Goal: Task Accomplishment & Management: Use online tool/utility

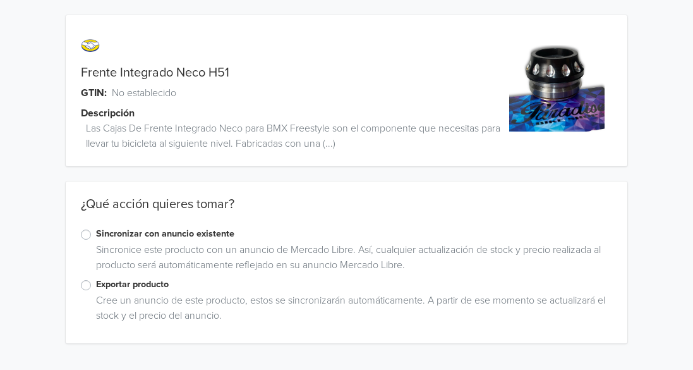
click at [96, 236] on label "Sincronizar con anuncio existente" at bounding box center [354, 234] width 516 height 14
click at [0, 0] on input "Sincronizar con anuncio existente" at bounding box center [0, 0] width 0 height 0
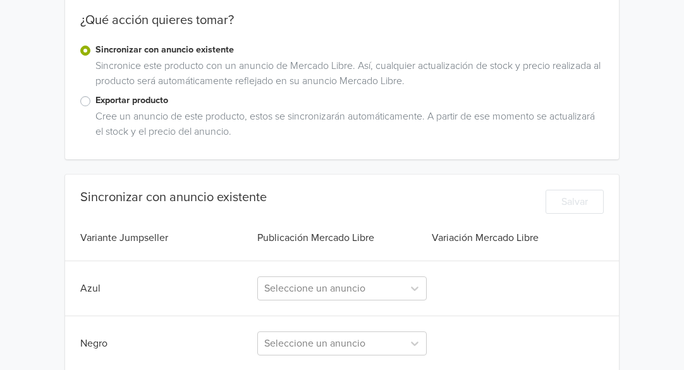
scroll to position [190, 0]
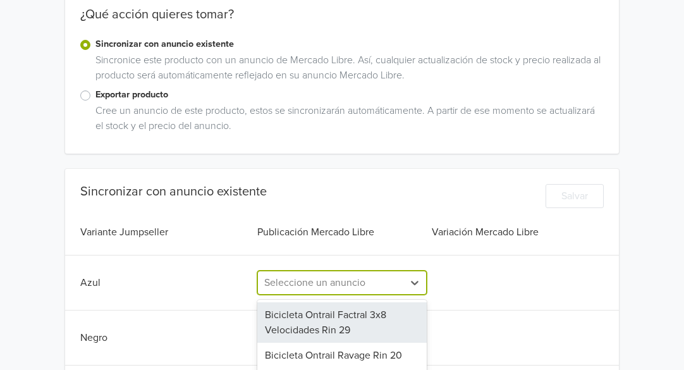
click at [340, 285] on div "260 results available. Use Up and Down to choose options, press Enter to select…" at bounding box center [341, 282] width 169 height 24
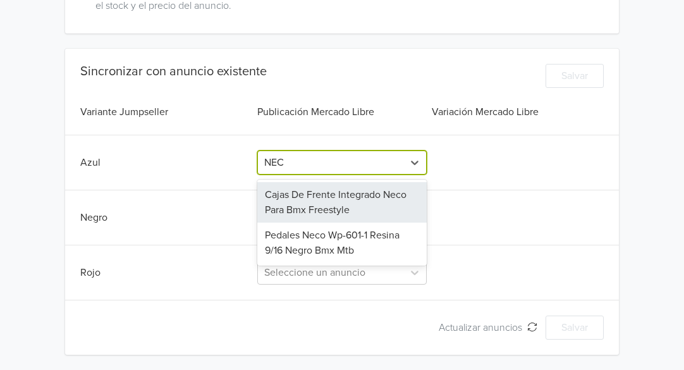
type input "NECO"
click at [334, 199] on div "Cajas De Frente Integrado Neco Para Bmx Freestyle" at bounding box center [341, 202] width 169 height 40
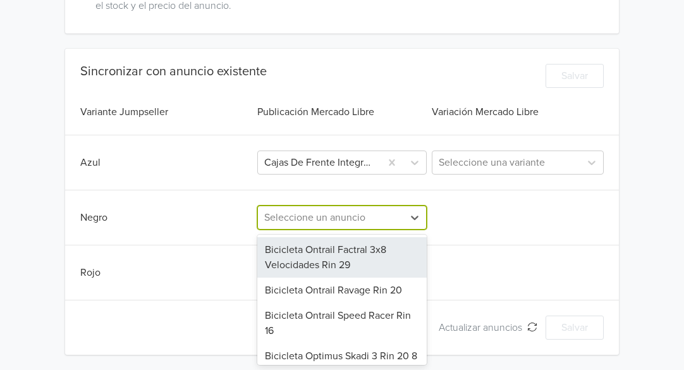
click at [334, 215] on div at bounding box center [330, 218] width 133 height 18
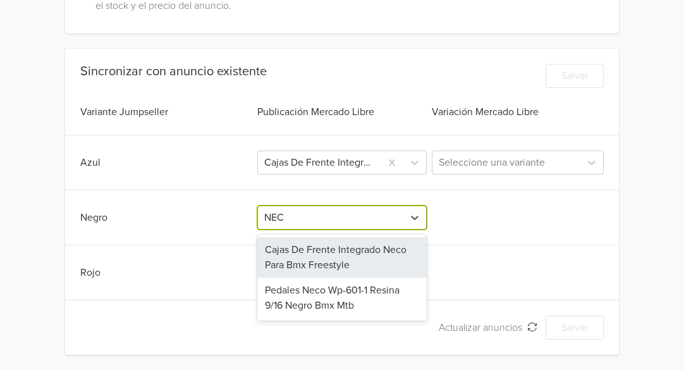
type input "NECO"
click at [337, 257] on div "Cajas De Frente Integrado Neco Para Bmx Freestyle" at bounding box center [341, 257] width 169 height 40
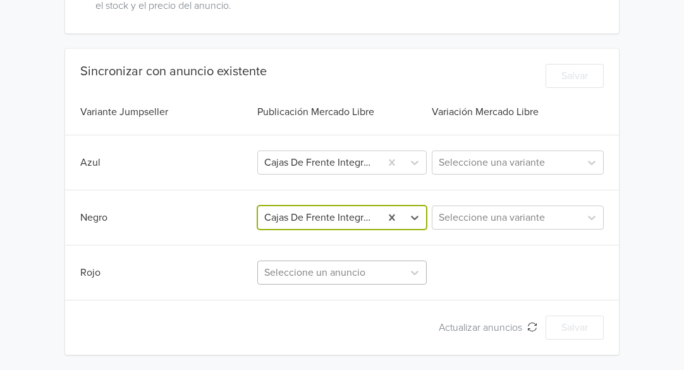
click at [343, 276] on div "Seleccione un anuncio" at bounding box center [341, 272] width 169 height 24
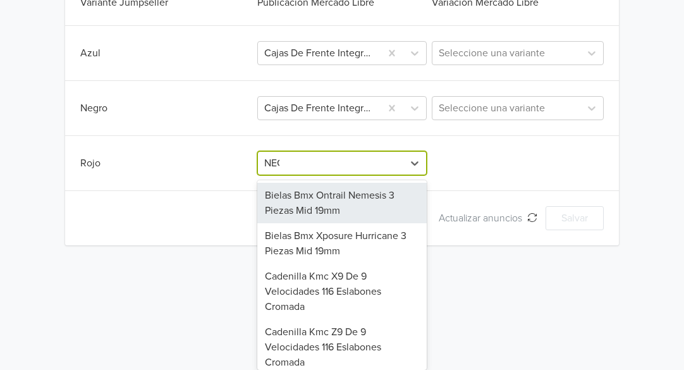
scroll to position [315, 0]
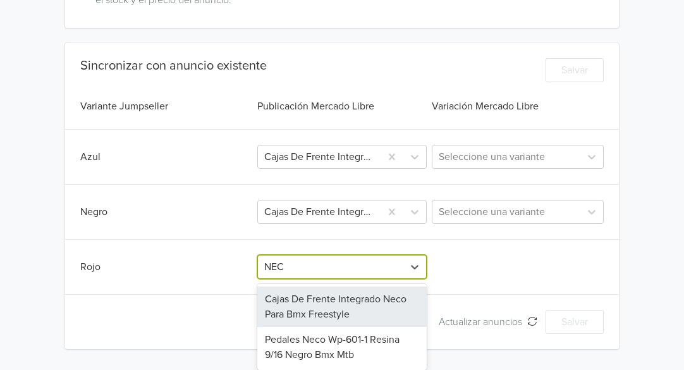
type input "NECO"
click at [335, 301] on div "Cajas De Frente Integrado Neco Para Bmx Freestyle" at bounding box center [341, 306] width 169 height 40
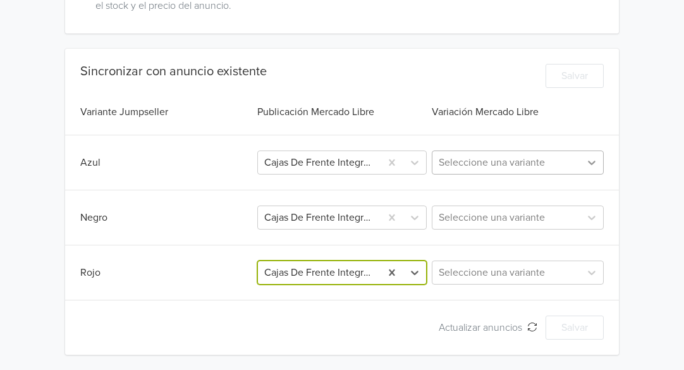
click at [583, 164] on div at bounding box center [591, 162] width 23 height 23
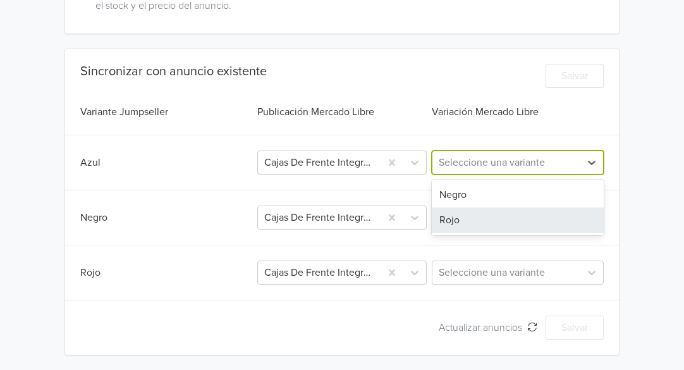
click at [386, 245] on div "Sincronizar con anuncio existente Salvar Variante Jumpseller Publicación Mercad…" at bounding box center [342, 202] width 554 height 276
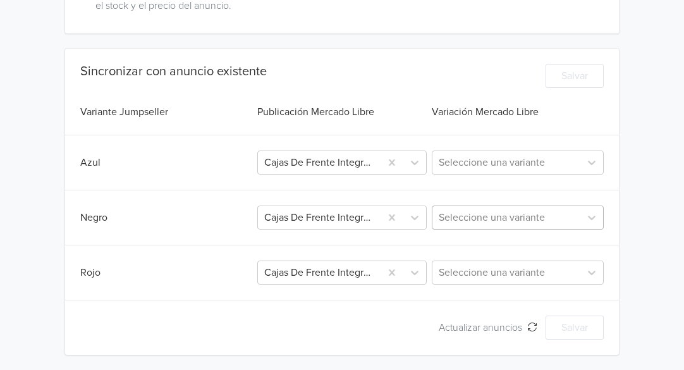
click at [461, 217] on div at bounding box center [506, 218] width 135 height 18
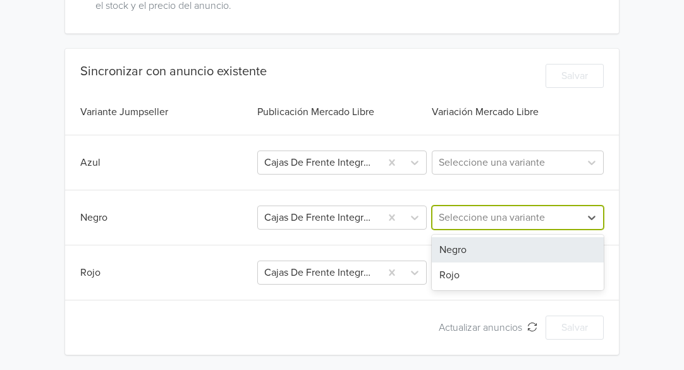
click at [467, 250] on div "Negro" at bounding box center [518, 249] width 172 height 25
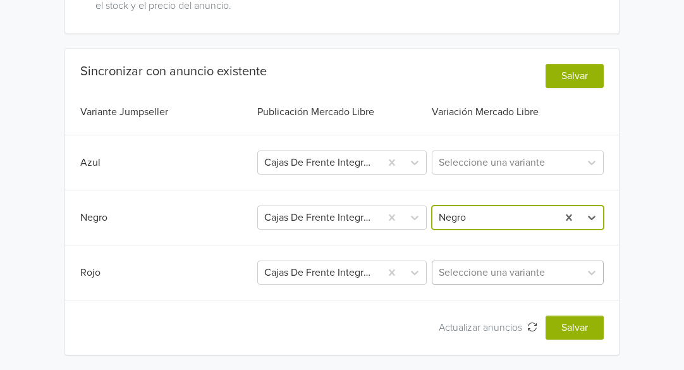
click at [462, 276] on div at bounding box center [506, 273] width 135 height 18
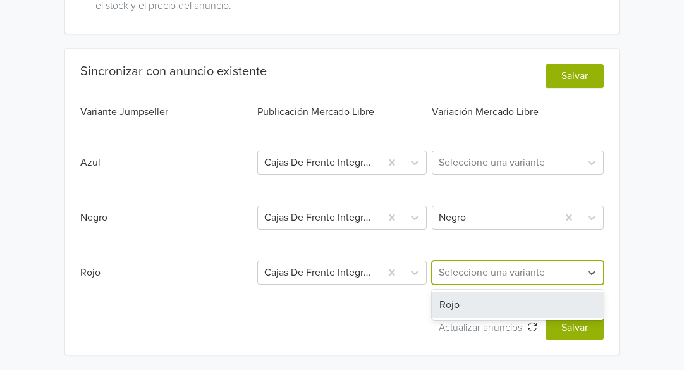
click at [457, 307] on div "Rojo" at bounding box center [518, 304] width 172 height 25
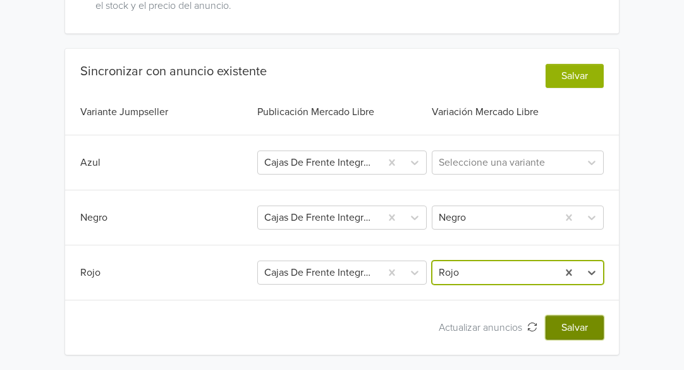
click at [562, 324] on button "Salvar" at bounding box center [574, 327] width 58 height 24
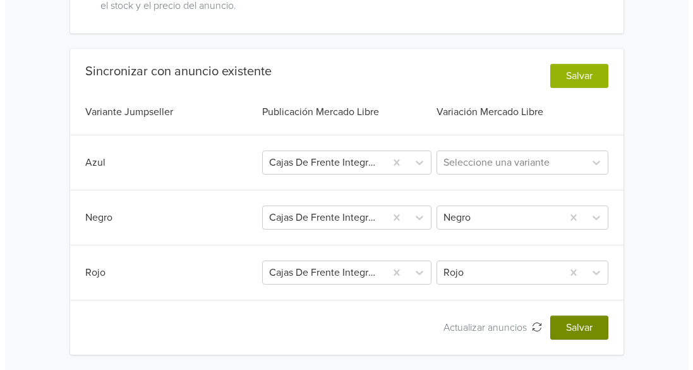
scroll to position [0, 0]
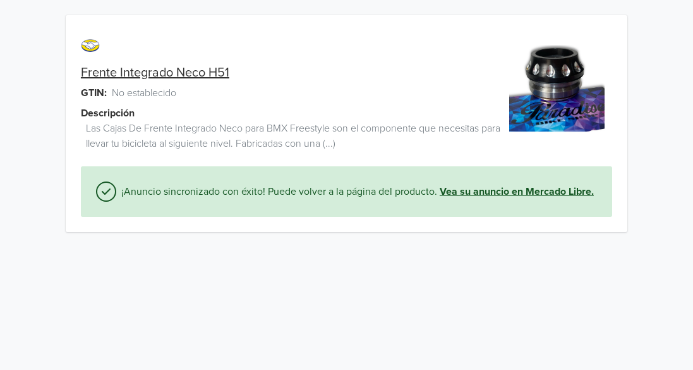
click at [482, 193] on link "Vea su anuncio en Mercado Libre." at bounding box center [517, 191] width 154 height 15
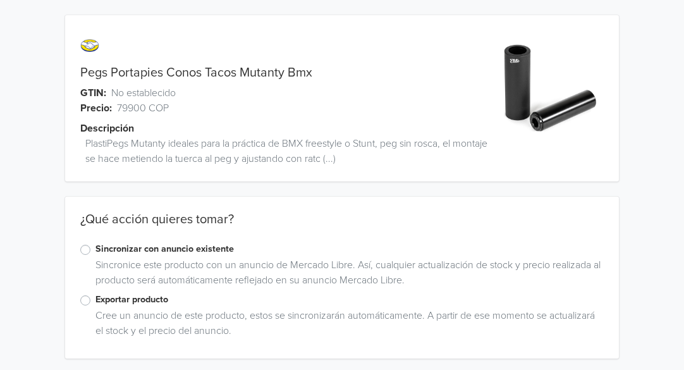
scroll to position [4, 0]
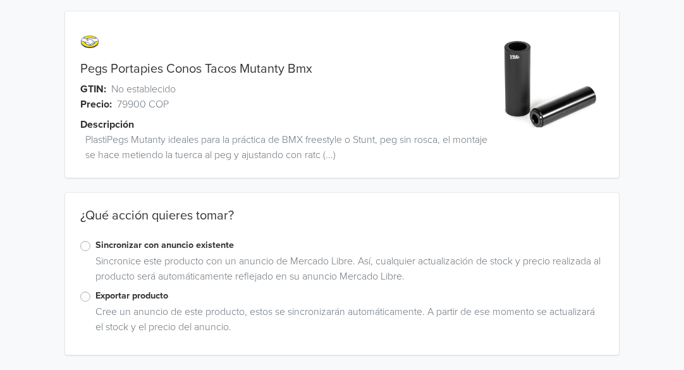
click at [95, 248] on label "Sincronizar con anuncio existente" at bounding box center [349, 245] width 509 height 14
click at [0, 0] on input "Sincronizar con anuncio existente" at bounding box center [0, 0] width 0 height 0
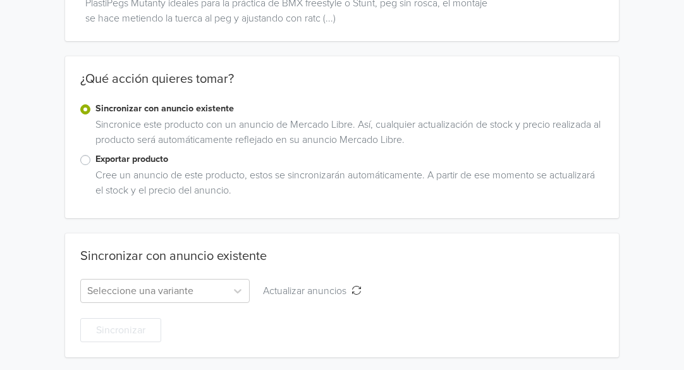
scroll to position [143, 0]
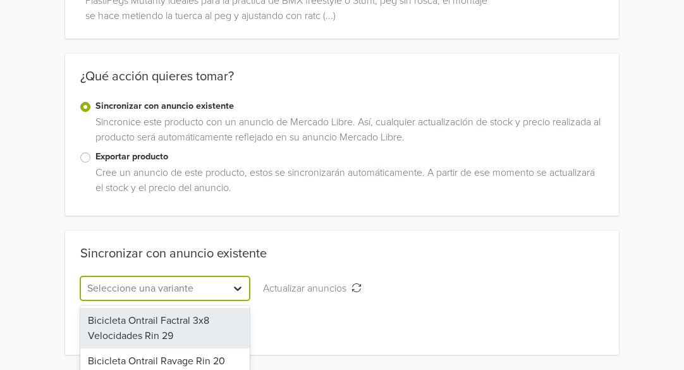
click at [242, 289] on div "259 results available. Use Up and Down to choose options, press Enter to select…" at bounding box center [164, 288] width 169 height 24
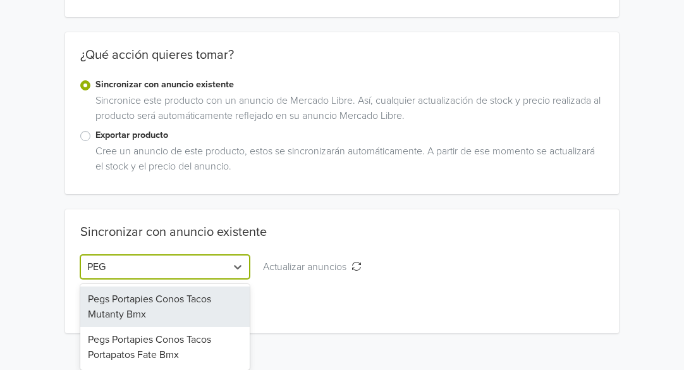
scroll to position [164, 0]
type input "PEGS"
click at [127, 308] on div "Pegs Portapies Conos Tacos Mutanty Bmx" at bounding box center [164, 306] width 169 height 40
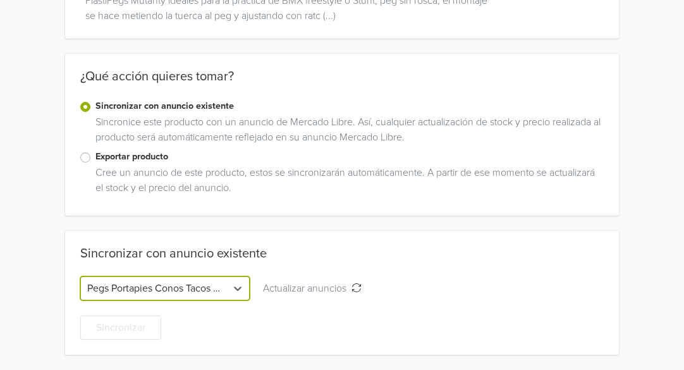
scroll to position [143, 0]
click at [416, 286] on icon at bounding box center [417, 288] width 13 height 13
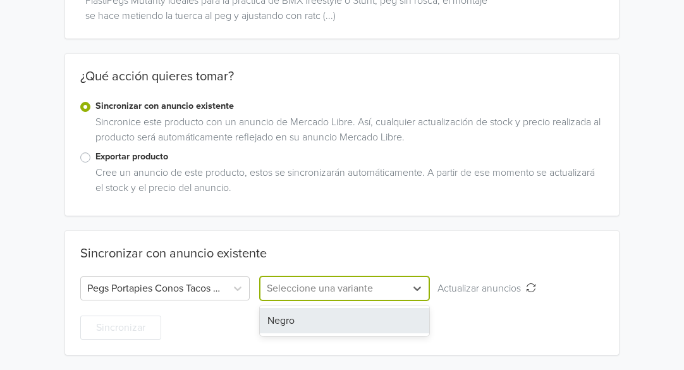
click at [346, 319] on div "Negro" at bounding box center [344, 320] width 169 height 25
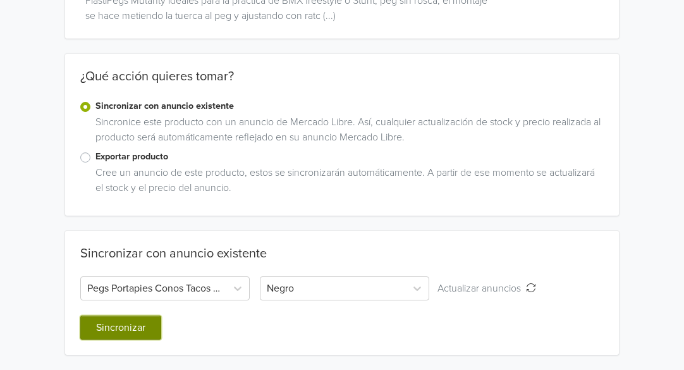
click at [115, 330] on button "Sincronizar" at bounding box center [120, 327] width 81 height 24
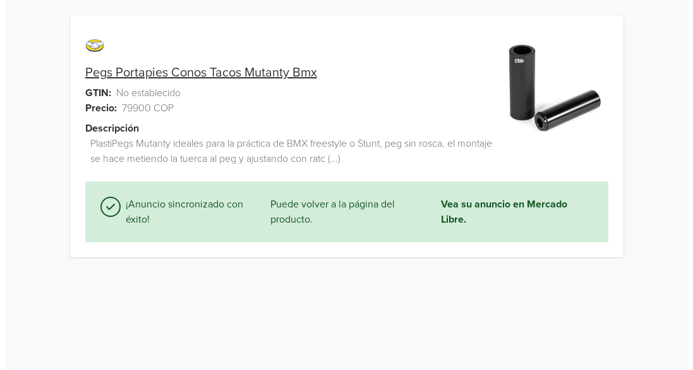
scroll to position [0, 0]
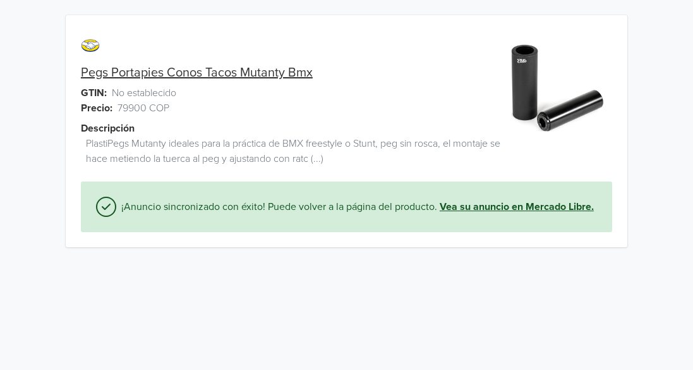
click at [521, 206] on link "Vea su anuncio en Mercado Libre." at bounding box center [517, 206] width 154 height 15
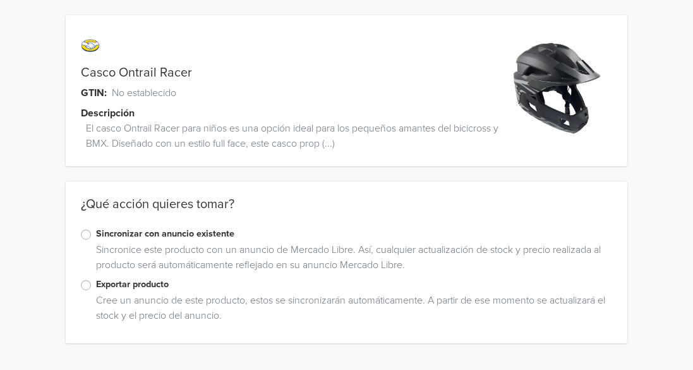
click at [96, 236] on label "Sincronizar con anuncio existente" at bounding box center [354, 234] width 516 height 14
click at [0, 0] on input "Sincronizar con anuncio existente" at bounding box center [0, 0] width 0 height 0
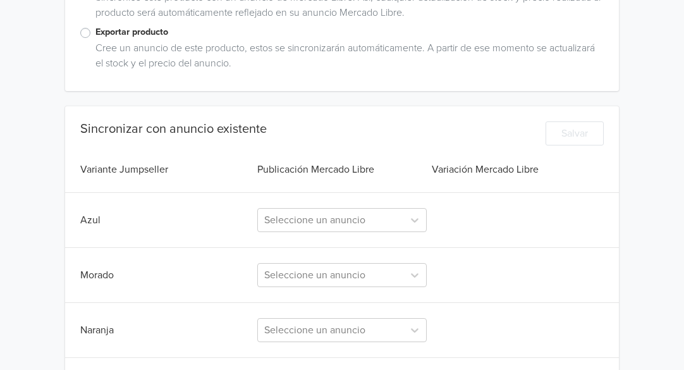
scroll to position [253, 0]
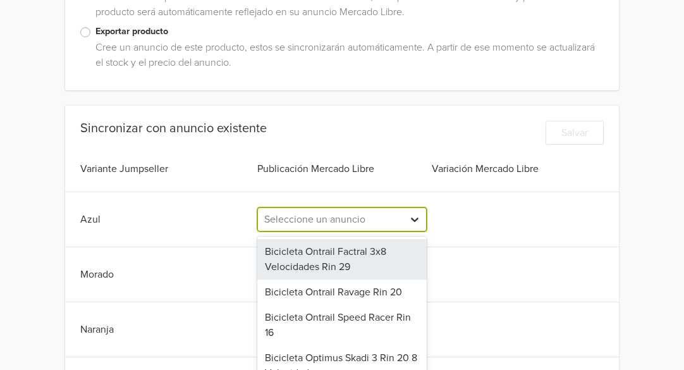
click at [417, 220] on div "258 results available. Use Up and Down to choose options, press Enter to select…" at bounding box center [341, 219] width 169 height 24
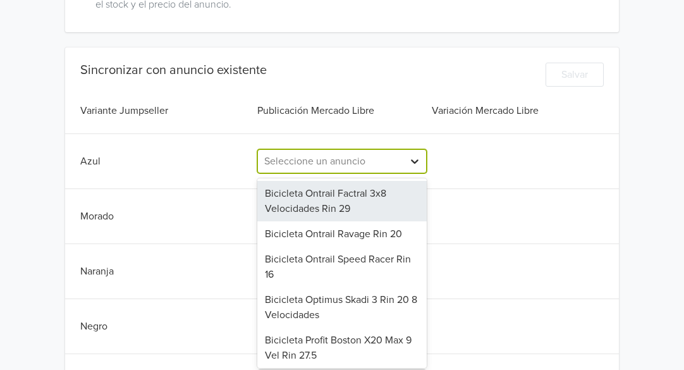
scroll to position [314, 0]
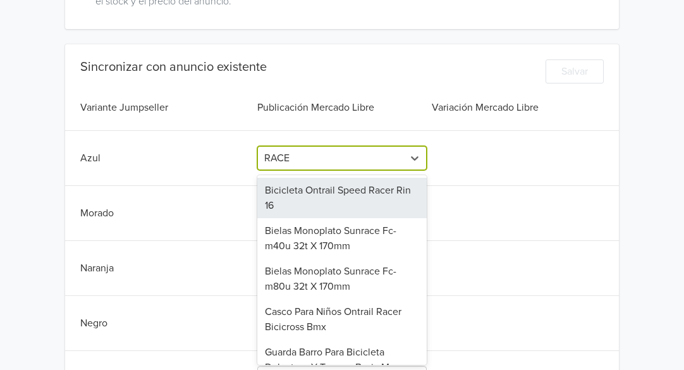
type input "RACER"
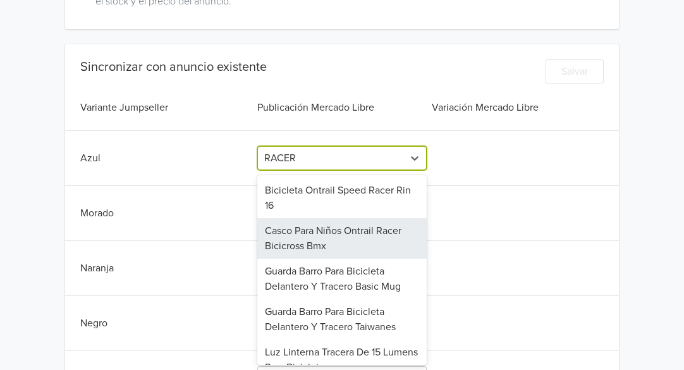
click at [342, 243] on div "Casco Para Niños Ontrail Racer Bicicross Bmx" at bounding box center [341, 238] width 169 height 40
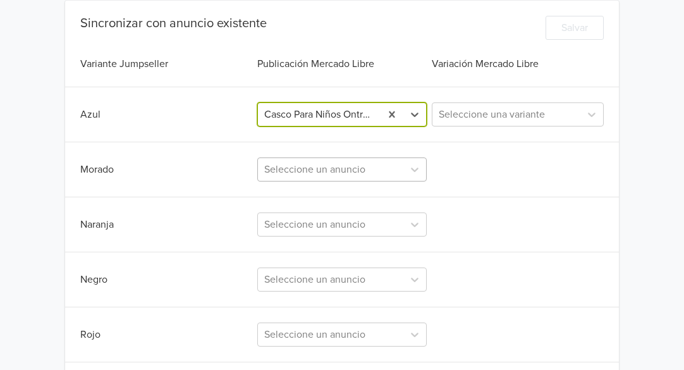
click at [346, 181] on div "Seleccione un anuncio" at bounding box center [341, 169] width 169 height 24
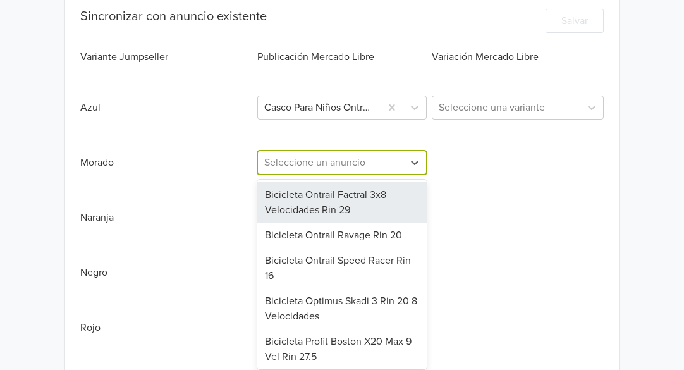
scroll to position [369, 0]
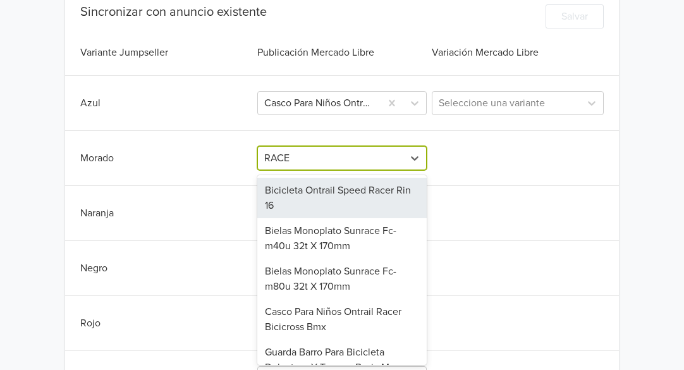
type input "RACER"
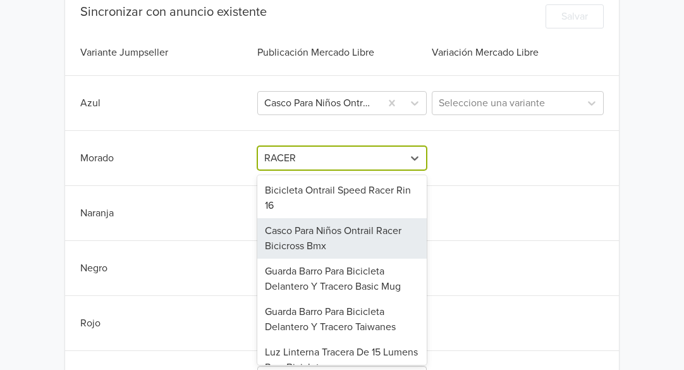
click at [351, 240] on div "Casco Para Niños Ontrail Racer Bicicross Bmx" at bounding box center [341, 238] width 169 height 40
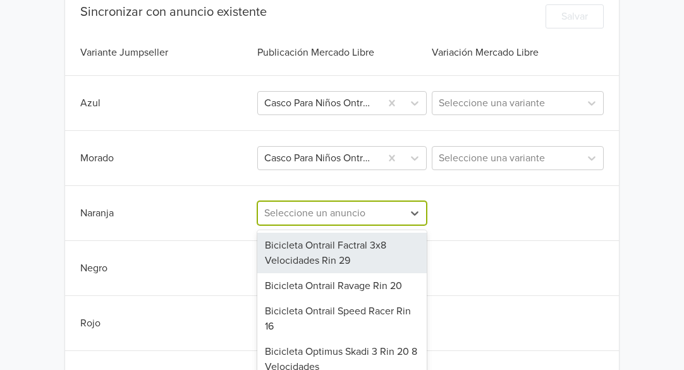
click at [336, 214] on div "258 results available. Use Up and Down to choose options, press Enter to select…" at bounding box center [341, 213] width 169 height 24
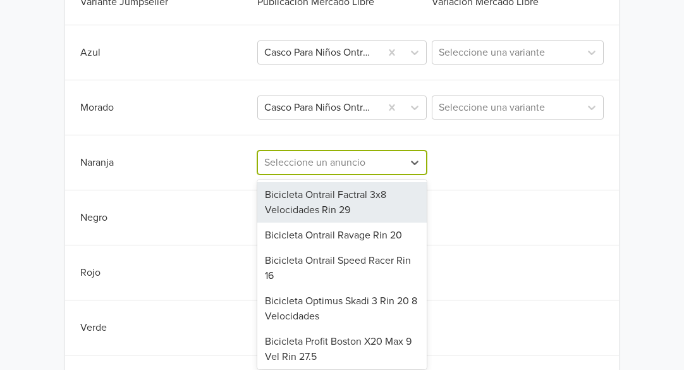
scroll to position [424, 0]
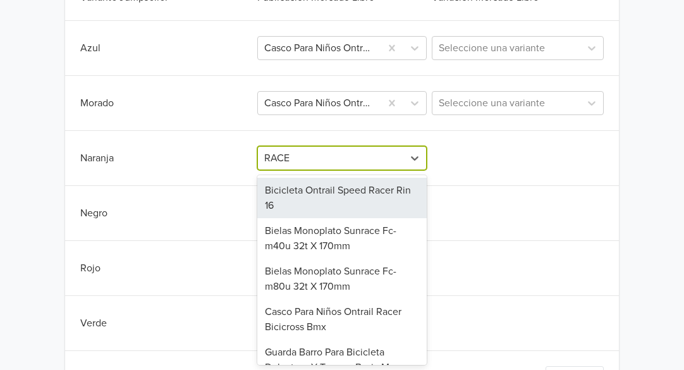
type input "RACER"
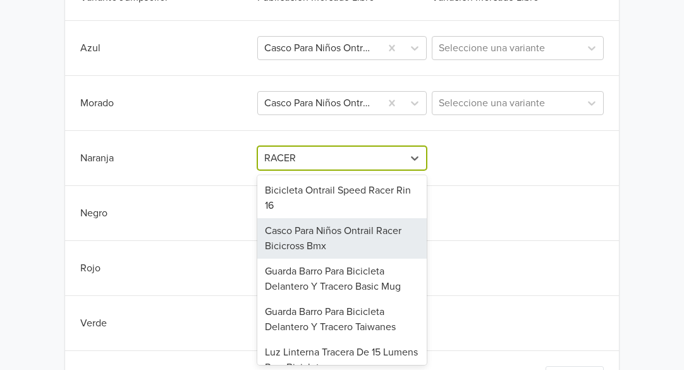
click at [336, 236] on div "Casco Para Niños Ontrail Racer Bicicross Bmx" at bounding box center [341, 238] width 169 height 40
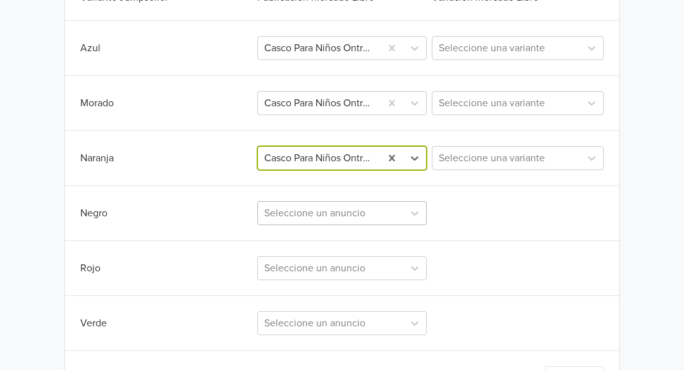
click at [329, 216] on div "Seleccione un anuncio" at bounding box center [341, 213] width 169 height 24
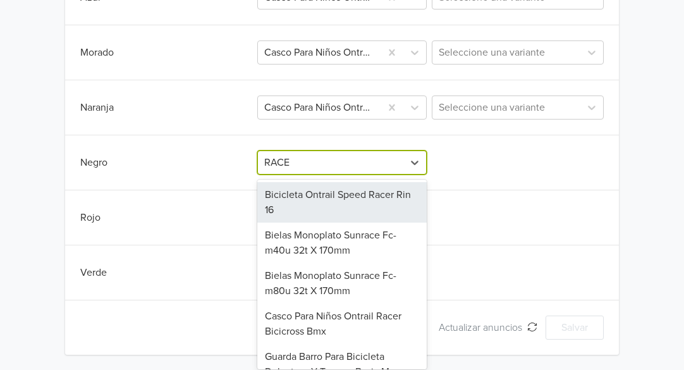
type input "RACER"
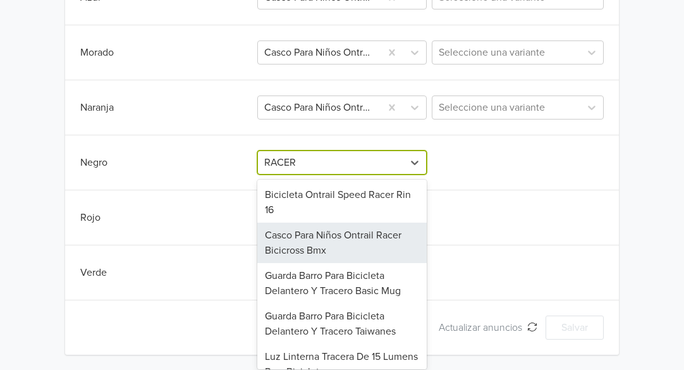
click at [331, 246] on div "Casco Para Niños Ontrail Racer Bicicross Bmx" at bounding box center [341, 242] width 169 height 40
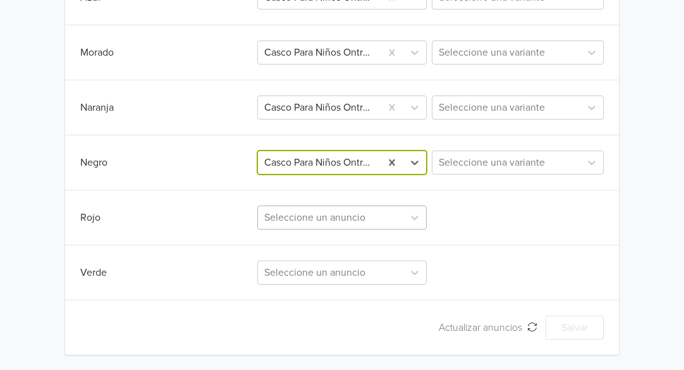
click at [328, 221] on div at bounding box center [330, 218] width 133 height 18
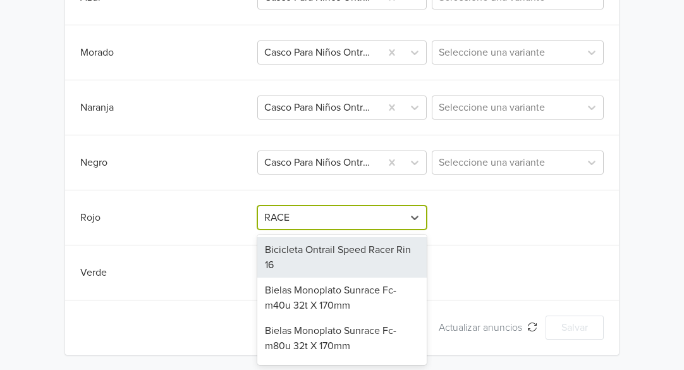
type input "RACER"
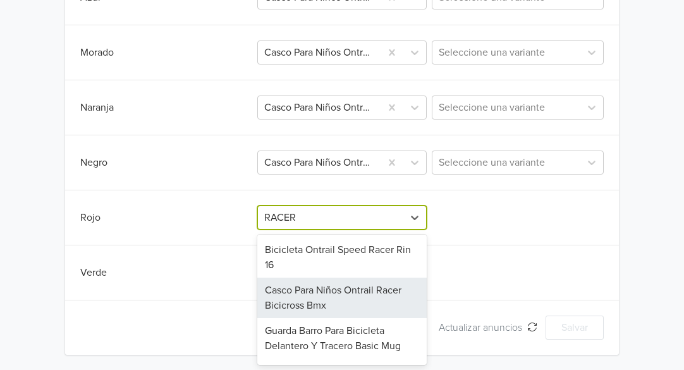
click at [330, 293] on div "Casco Para Niños Ontrail Racer Bicicross Bmx" at bounding box center [341, 297] width 169 height 40
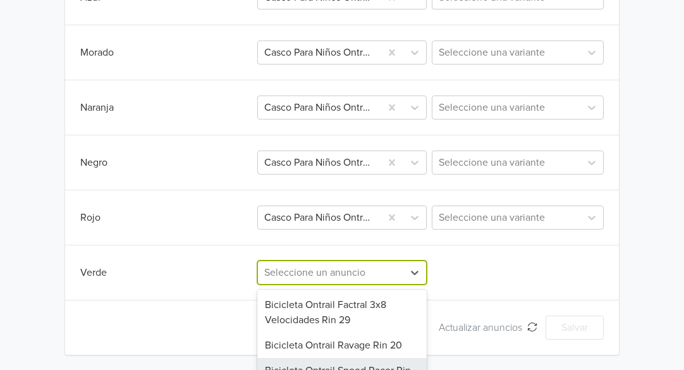
click at [309, 274] on div "258 results available. Use Up and Down to choose options, press Enter to select…" at bounding box center [341, 272] width 169 height 24
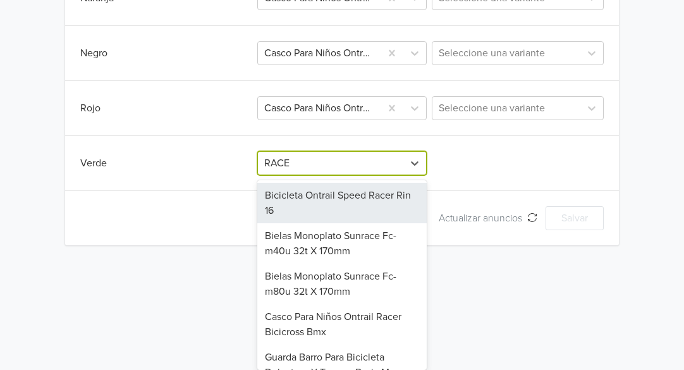
type input "RACER"
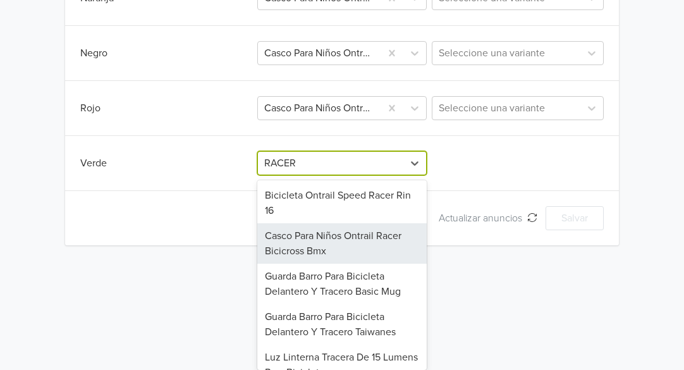
click at [330, 243] on div "Casco Para Niños Ontrail Racer Bicicross Bmx" at bounding box center [341, 243] width 169 height 40
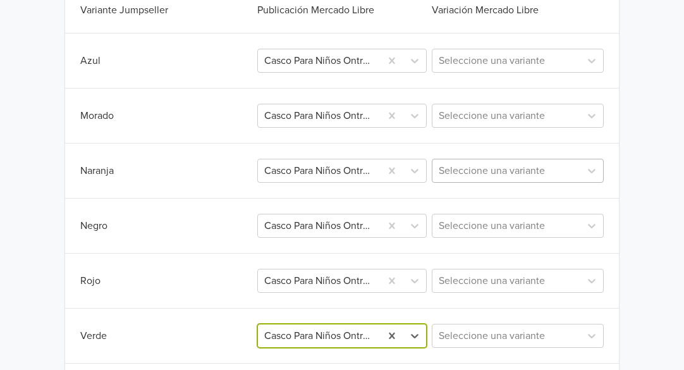
scroll to position [348, 0]
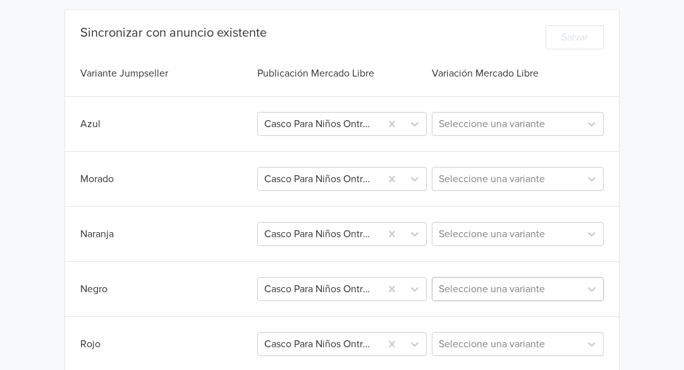
click at [485, 294] on div at bounding box center [506, 289] width 135 height 18
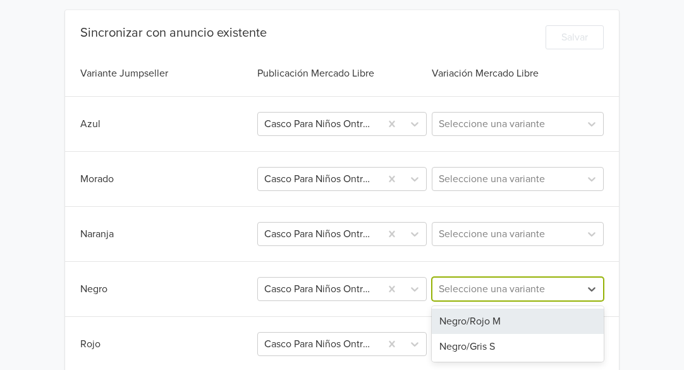
click at [467, 324] on div "Negro/Rojo M" at bounding box center [518, 320] width 172 height 25
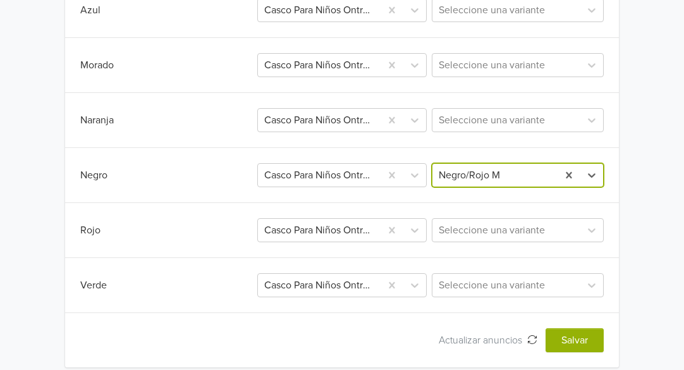
scroll to position [475, 0]
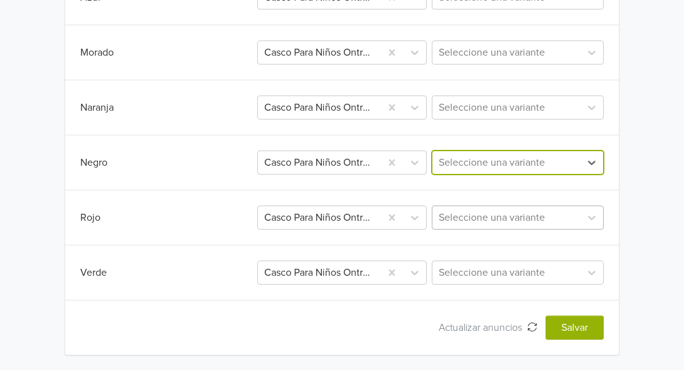
click at [544, 219] on div at bounding box center [506, 218] width 135 height 18
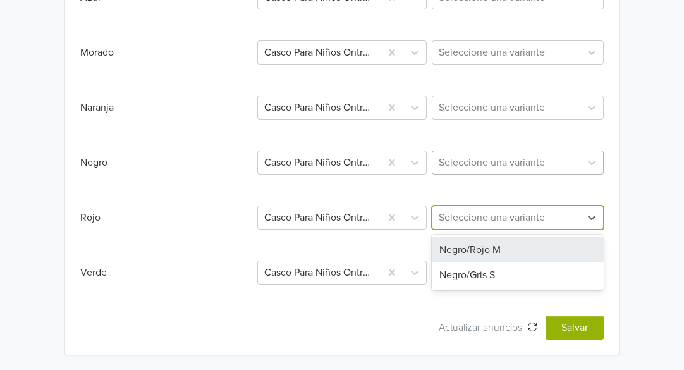
click at [504, 251] on div "Negro/Rojo M" at bounding box center [518, 249] width 172 height 25
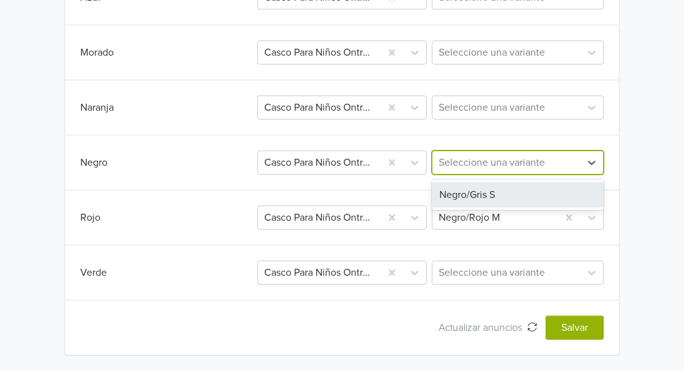
click at [494, 166] on div at bounding box center [506, 163] width 135 height 18
click at [475, 195] on div "Negro/Gris S" at bounding box center [518, 194] width 172 height 25
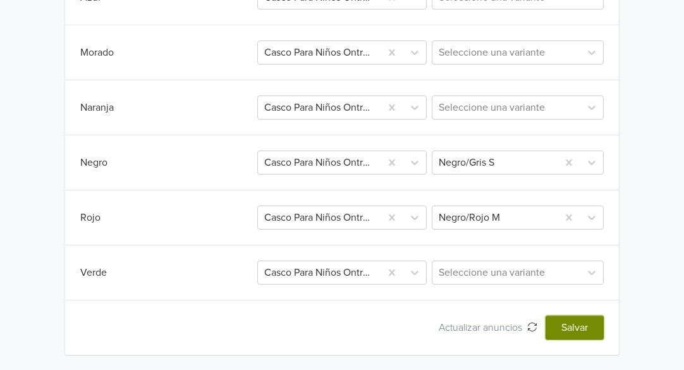
click at [581, 329] on button "Salvar" at bounding box center [574, 327] width 58 height 24
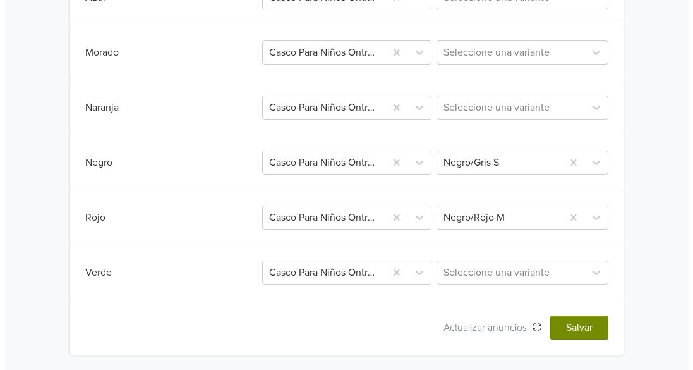
scroll to position [0, 0]
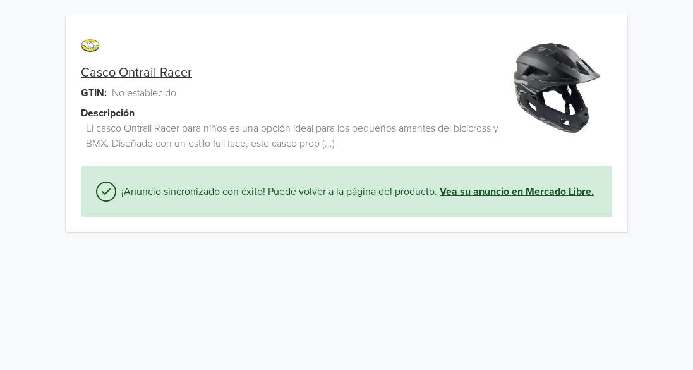
click at [526, 194] on link "Vea su anuncio en Mercado Libre." at bounding box center [517, 191] width 154 height 15
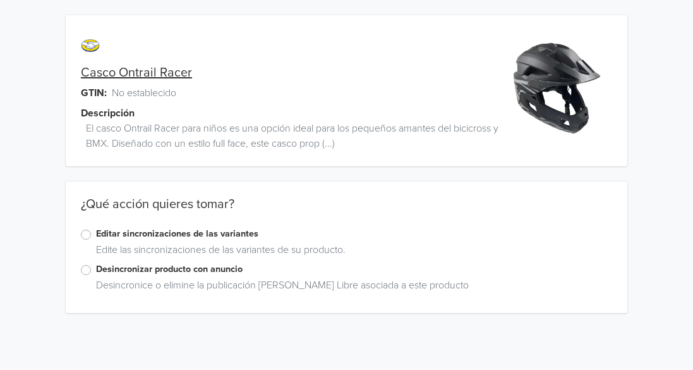
click at [96, 236] on label "Editar sincronizaciones de las variantes" at bounding box center [354, 234] width 516 height 14
click at [0, 0] on input "Editar sincronizaciones de las variantes" at bounding box center [0, 0] width 0 height 0
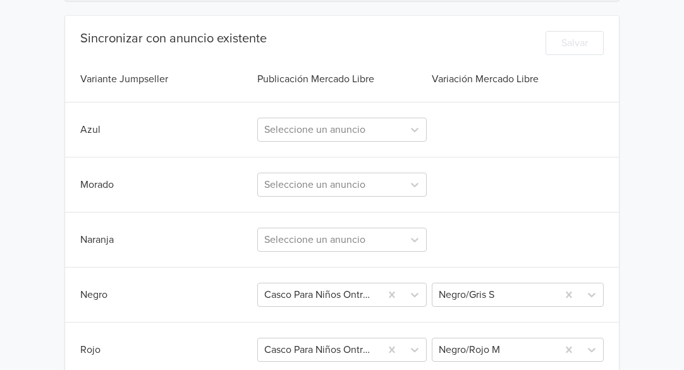
scroll to position [128, 0]
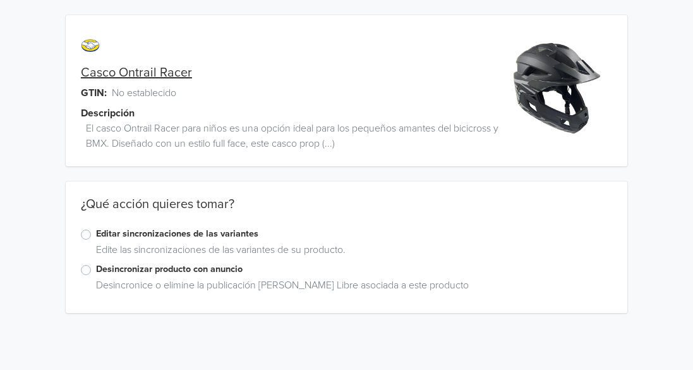
click at [96, 232] on label "Editar sincronizaciones de las variantes" at bounding box center [354, 234] width 516 height 14
click at [0, 0] on input "Editar sincronizaciones de las variantes" at bounding box center [0, 0] width 0 height 0
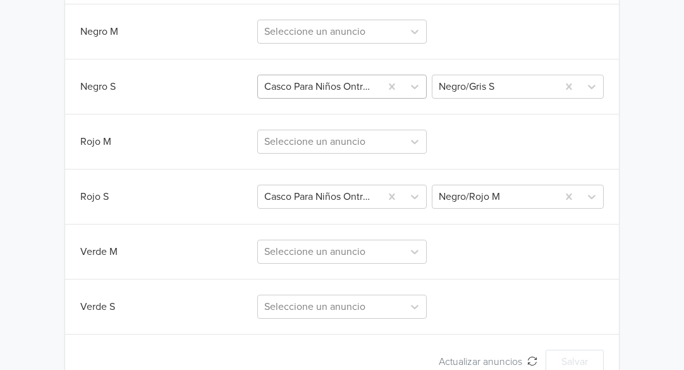
scroll to position [774, 0]
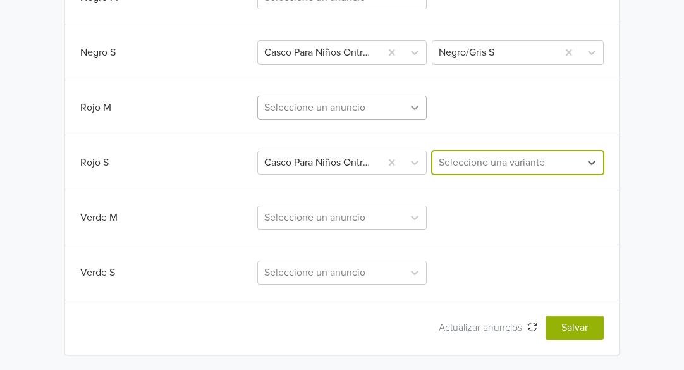
click at [417, 108] on icon at bounding box center [414, 107] width 13 height 13
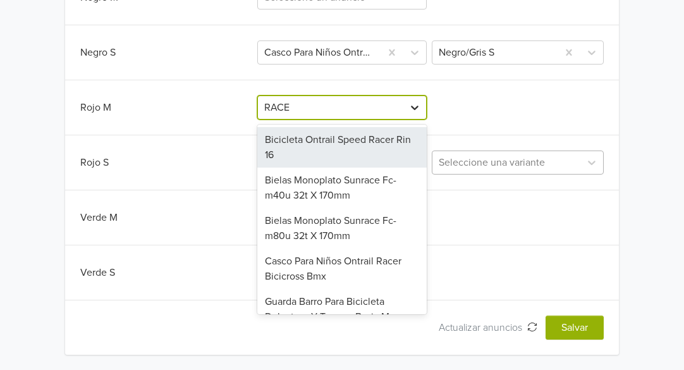
type input "RACER"
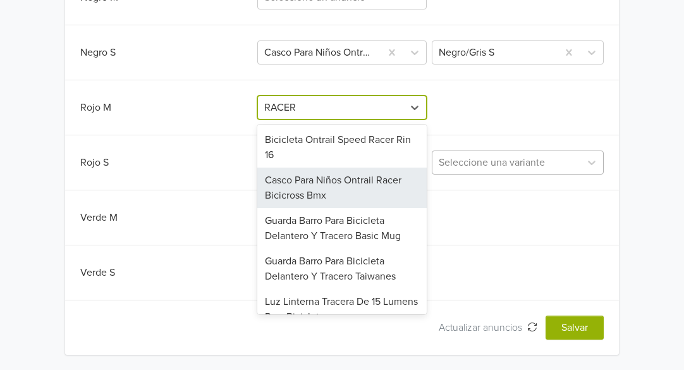
click at [360, 186] on div "Casco Para Niños Ontrail Racer Bicicross Bmx" at bounding box center [341, 187] width 169 height 40
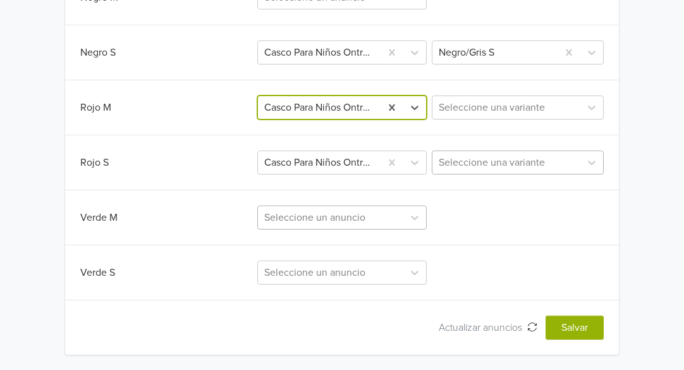
click at [358, 215] on div at bounding box center [330, 218] width 133 height 18
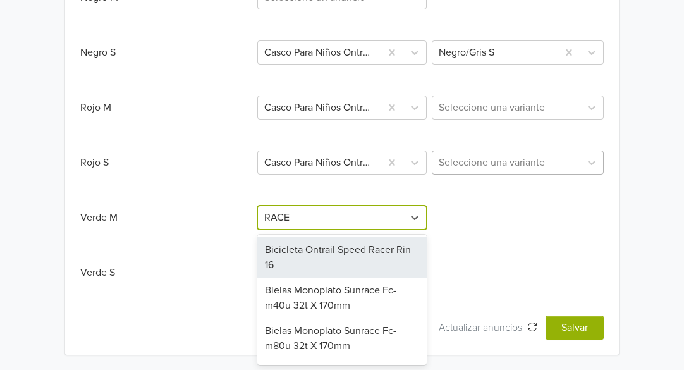
type input "RACER"
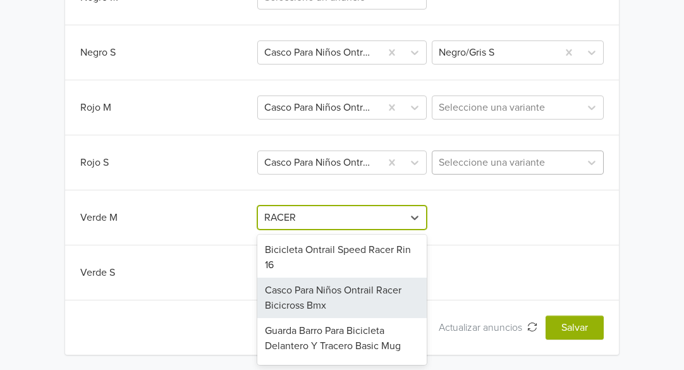
click at [325, 293] on div "Casco Para Niños Ontrail Racer Bicicross Bmx" at bounding box center [341, 297] width 169 height 40
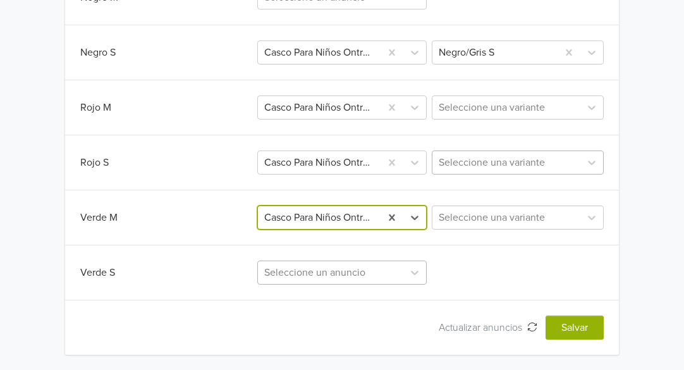
click at [324, 274] on div "Seleccione un anuncio" at bounding box center [341, 272] width 169 height 24
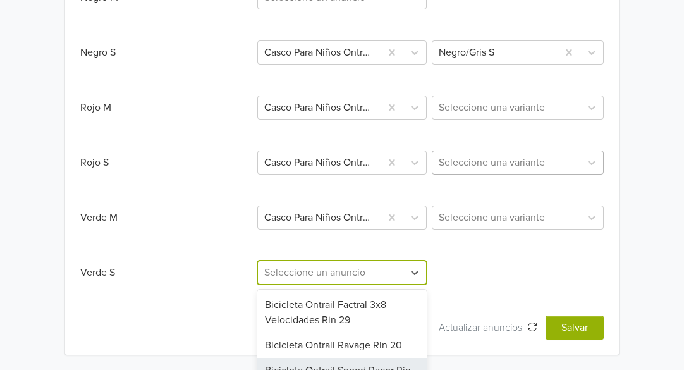
scroll to position [884, 0]
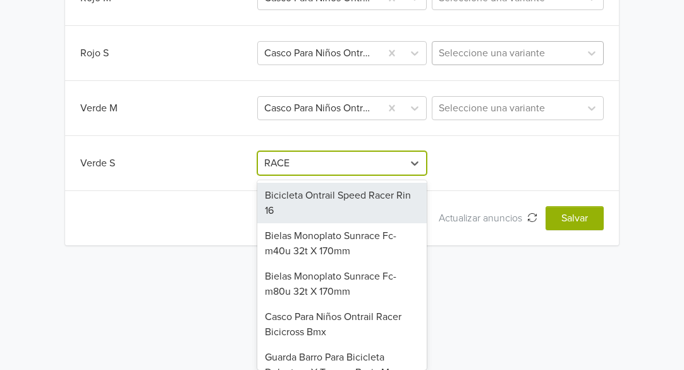
type input "RACER"
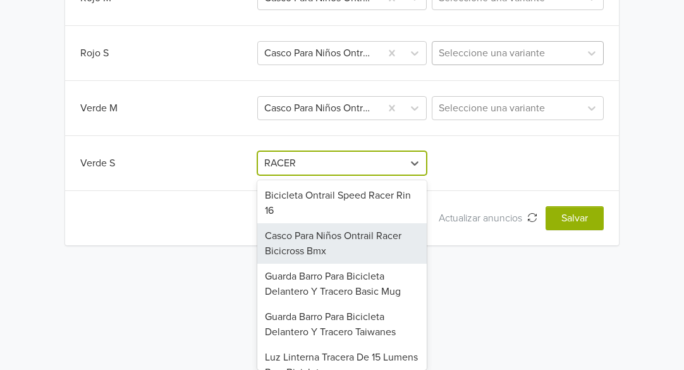
click at [325, 245] on div "Casco Para Niños Ontrail Racer Bicicross Bmx" at bounding box center [341, 243] width 169 height 40
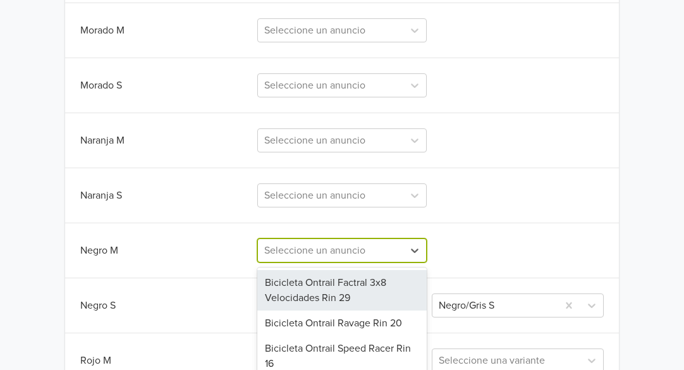
click at [325, 243] on div "258 results available. Use Up and Down to choose options, press Enter to select…" at bounding box center [341, 250] width 169 height 24
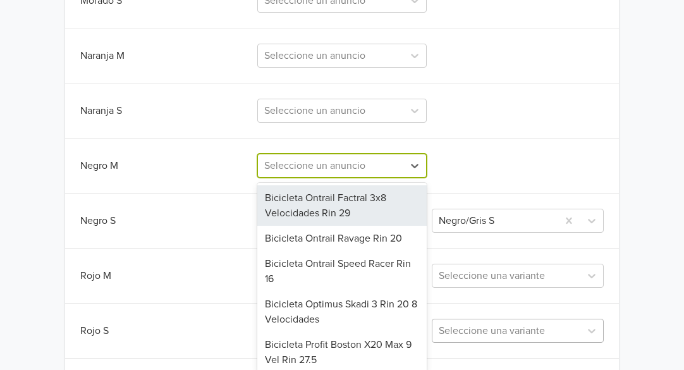
scroll to position [614, 0]
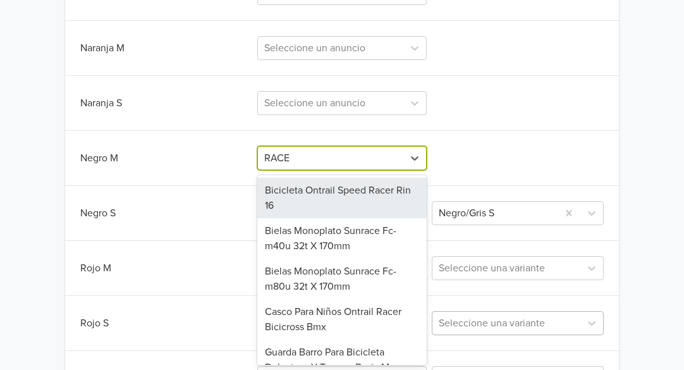
type input "RACER"
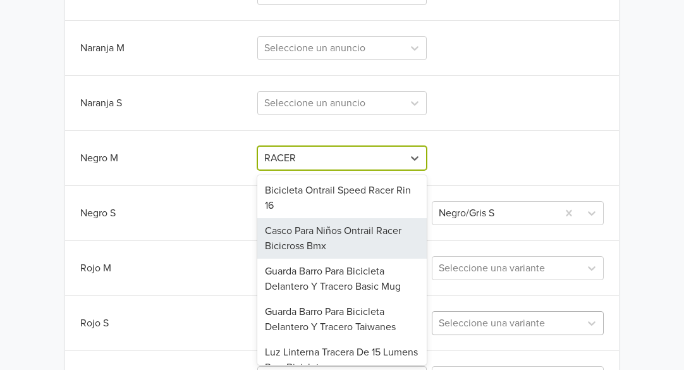
click at [340, 238] on div "Casco Para Niños Ontrail Racer Bicicross Bmx" at bounding box center [341, 238] width 169 height 40
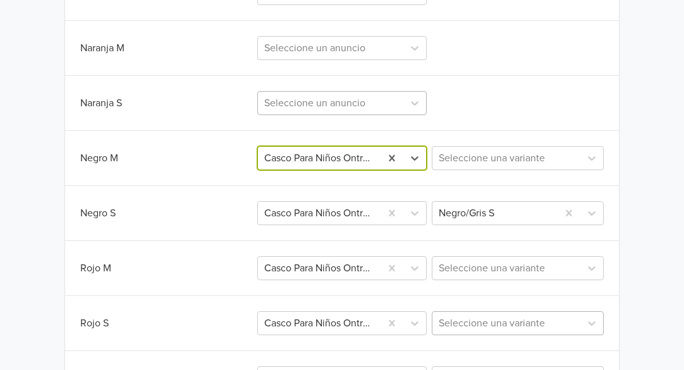
click at [341, 104] on div at bounding box center [330, 103] width 133 height 18
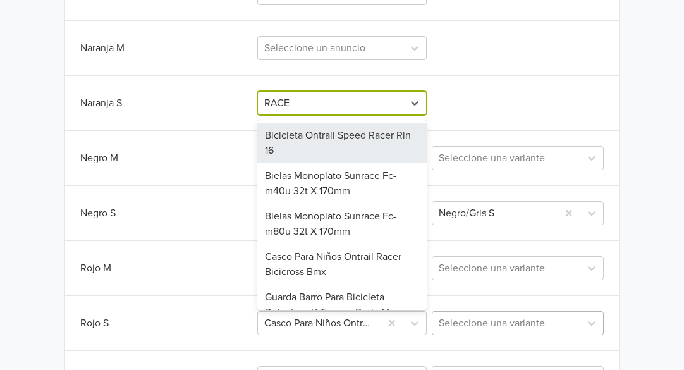
type input "RACER"
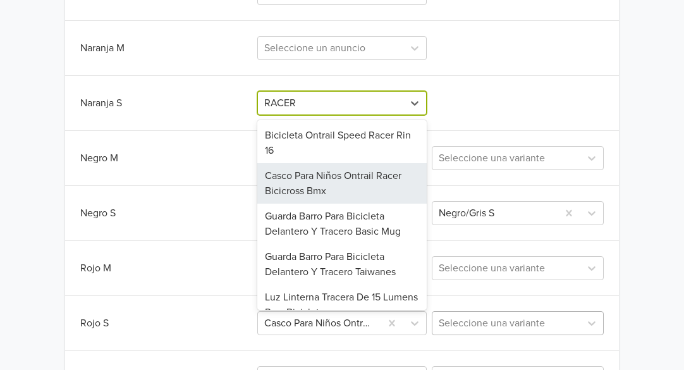
click at [335, 183] on div "Casco Para Niños Ontrail Racer Bicicross Bmx" at bounding box center [341, 183] width 169 height 40
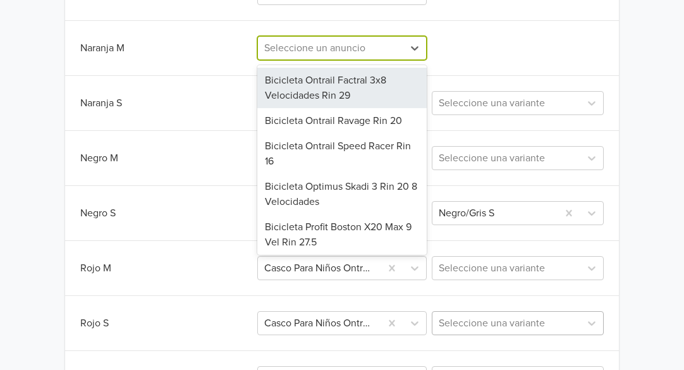
click at [334, 52] on div at bounding box center [330, 48] width 133 height 18
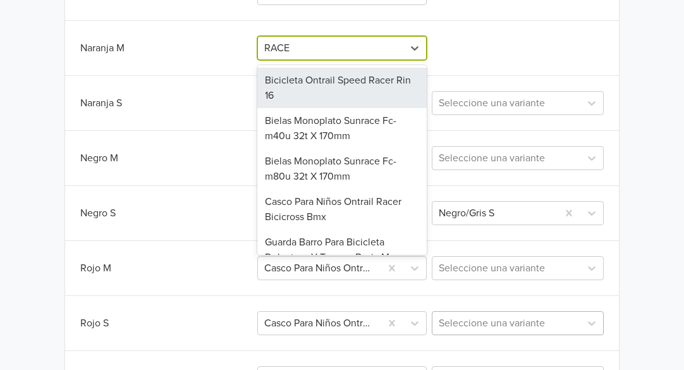
type input "RACER"
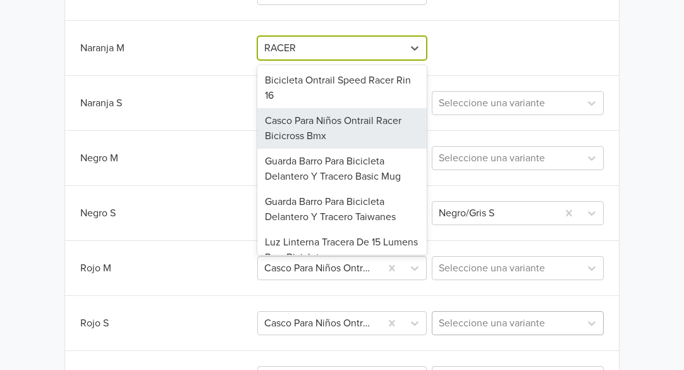
click at [340, 123] on div "Casco Para Niños Ontrail Racer Bicicross Bmx" at bounding box center [341, 128] width 169 height 40
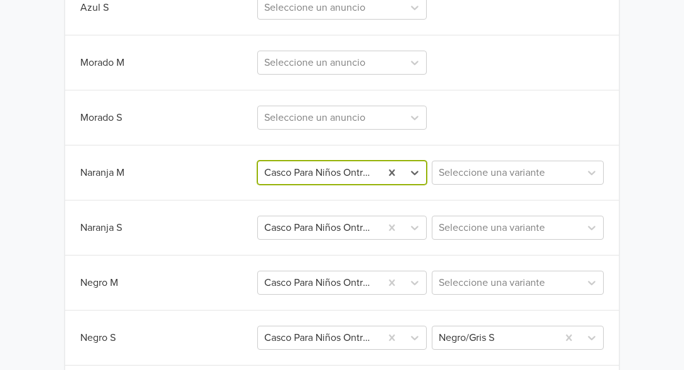
scroll to position [487, 0]
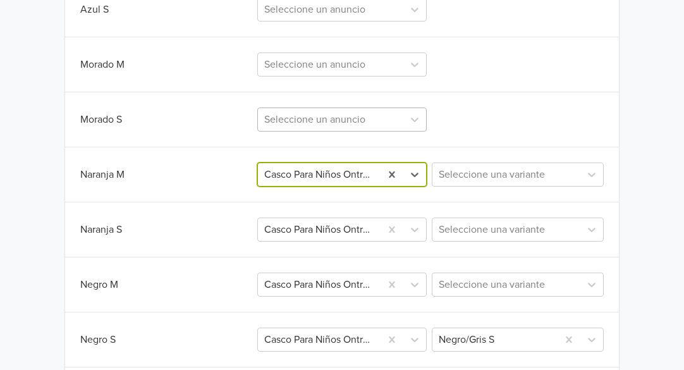
click at [339, 121] on div at bounding box center [330, 120] width 133 height 18
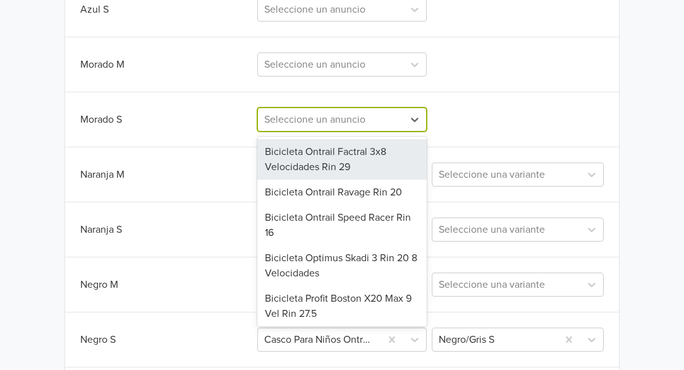
type input "E"
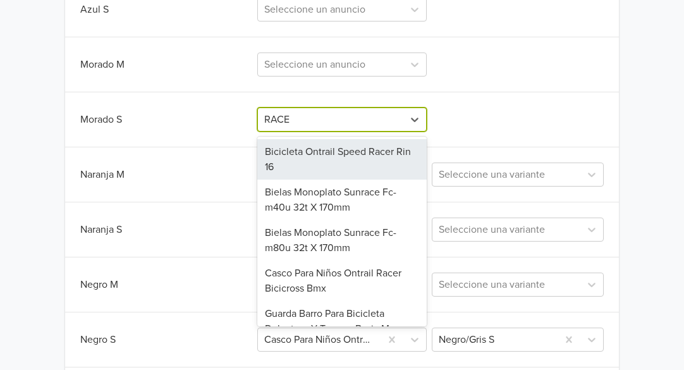
type input "RACER"
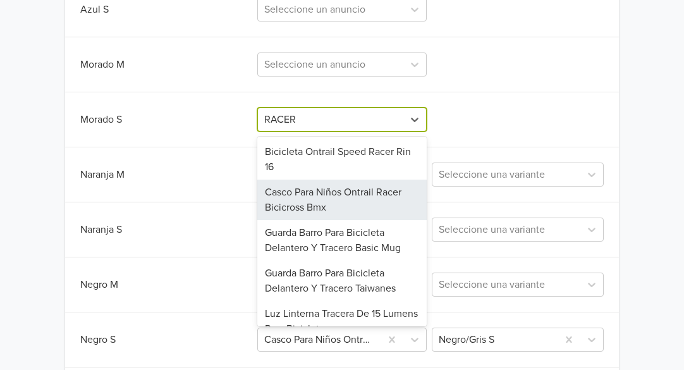
click at [330, 200] on div "Casco Para Niños Ontrail Racer Bicicross Bmx" at bounding box center [341, 199] width 169 height 40
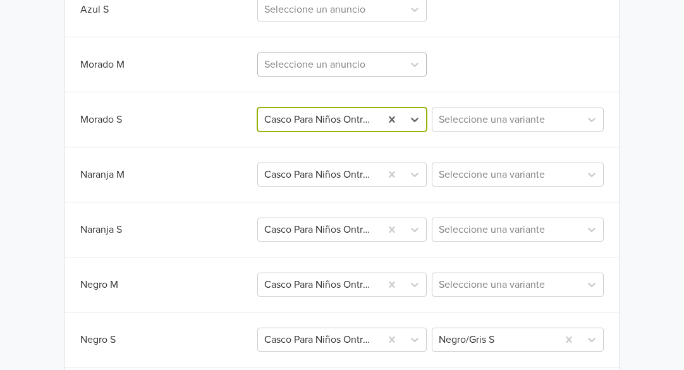
click at [349, 67] on div at bounding box center [330, 65] width 133 height 18
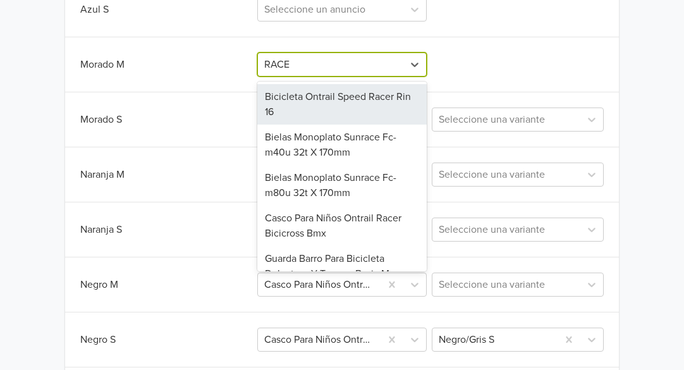
type input "RACER"
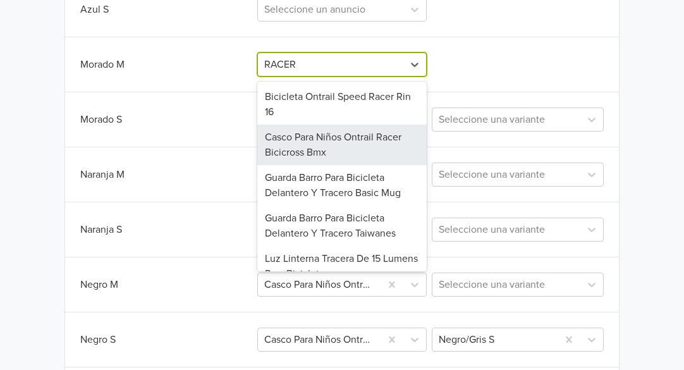
click at [360, 150] on div "Casco Para Niños Ontrail Racer Bicicross Bmx" at bounding box center [341, 144] width 169 height 40
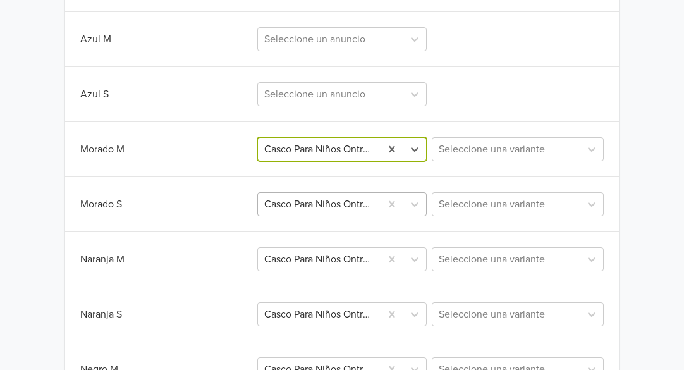
scroll to position [361, 0]
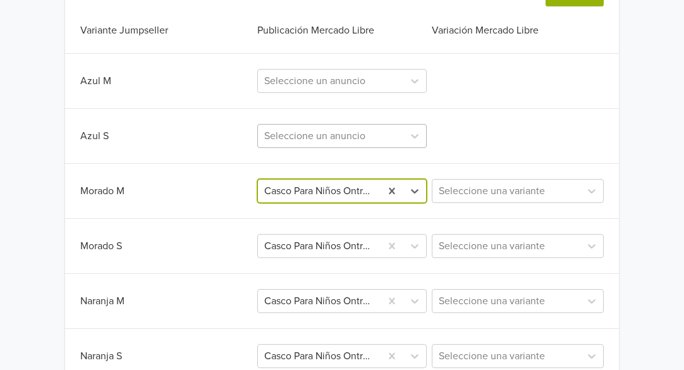
click at [356, 138] on div at bounding box center [330, 136] width 133 height 18
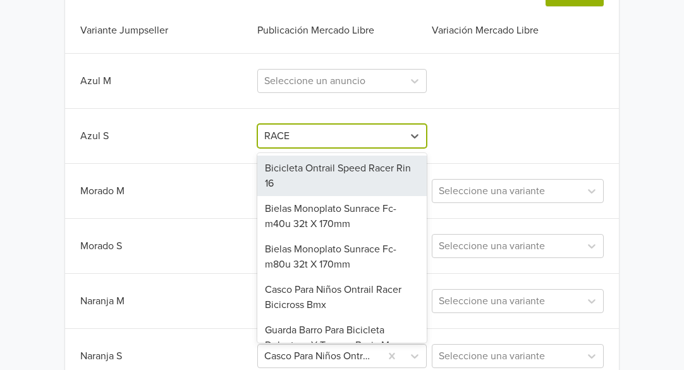
type input "RACER"
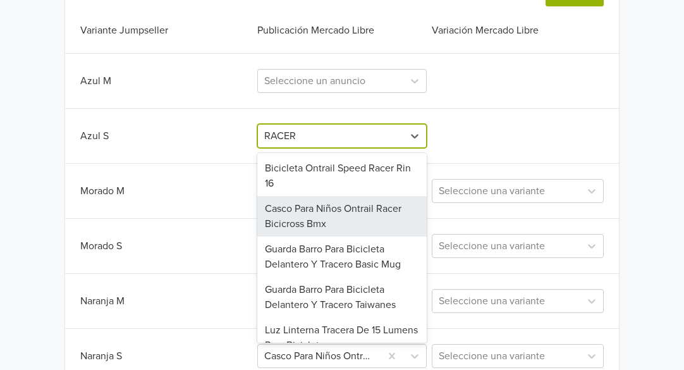
click at [361, 217] on div "Casco Para Niños Ontrail Racer Bicicross Bmx" at bounding box center [341, 216] width 169 height 40
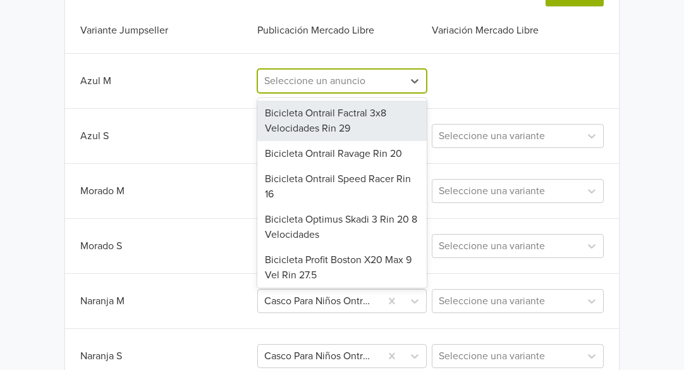
click at [322, 82] on div at bounding box center [330, 81] width 133 height 18
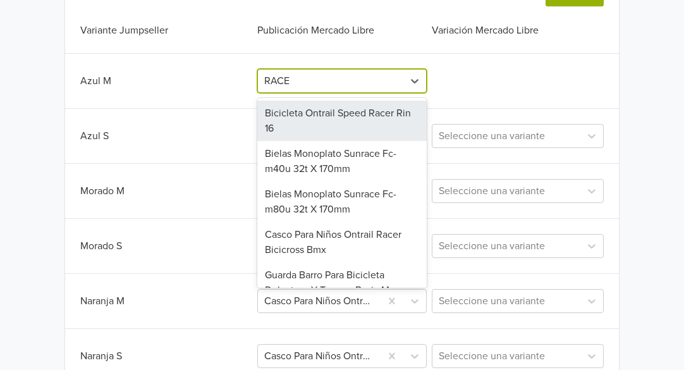
type input "RACER"
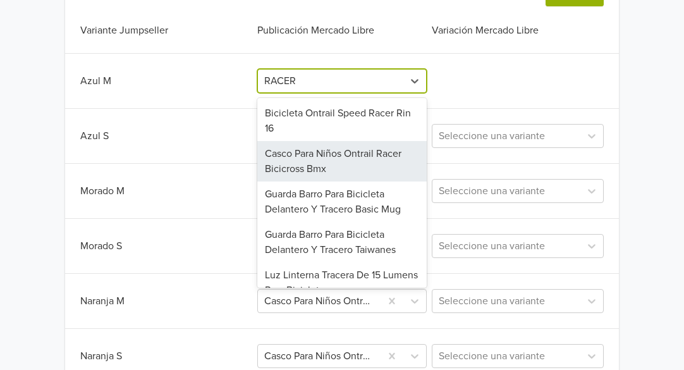
click at [325, 157] on div "Casco Para Niños Ontrail Racer Bicicross Bmx" at bounding box center [341, 161] width 169 height 40
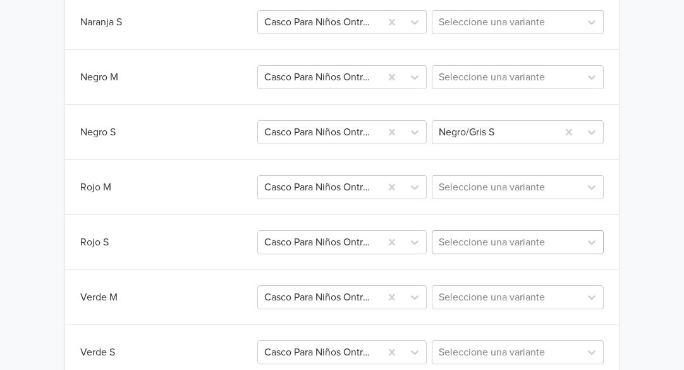
scroll to position [740, 0]
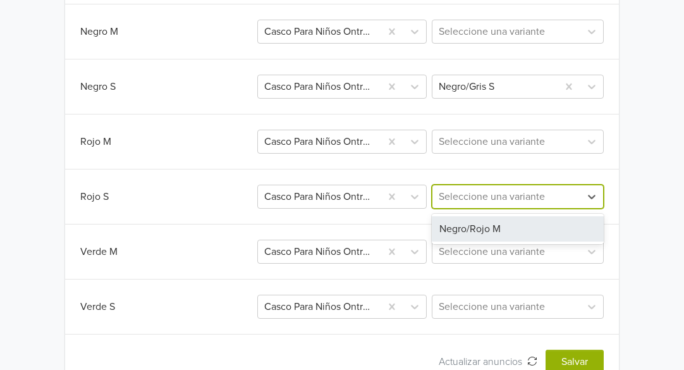
click at [552, 200] on div at bounding box center [506, 197] width 135 height 18
click at [546, 145] on div at bounding box center [506, 142] width 135 height 18
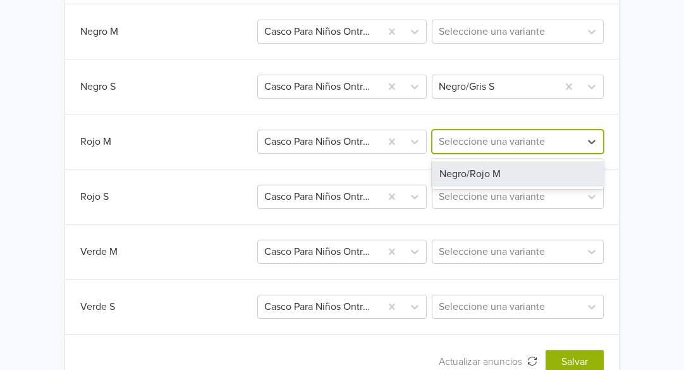
click at [533, 175] on div "Negro/Rojo M" at bounding box center [518, 173] width 172 height 25
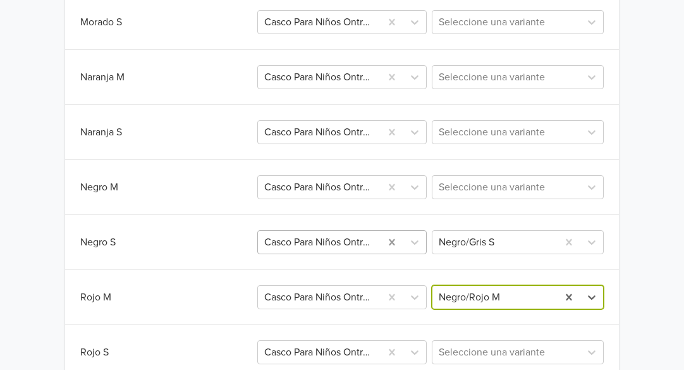
scroll to position [774, 0]
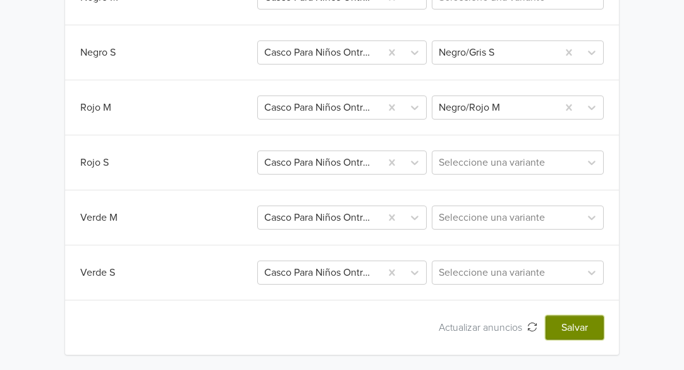
click at [568, 330] on button "Salvar" at bounding box center [574, 327] width 58 height 24
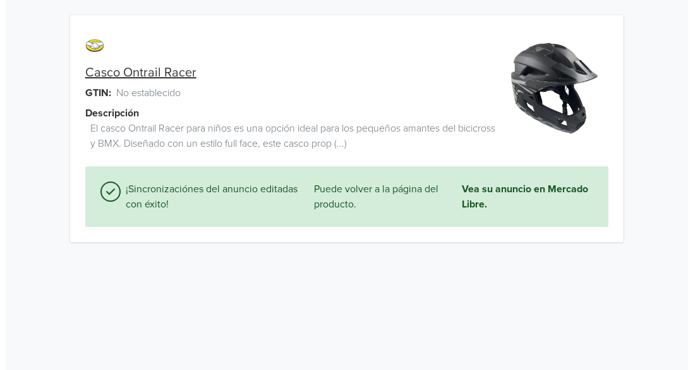
scroll to position [0, 0]
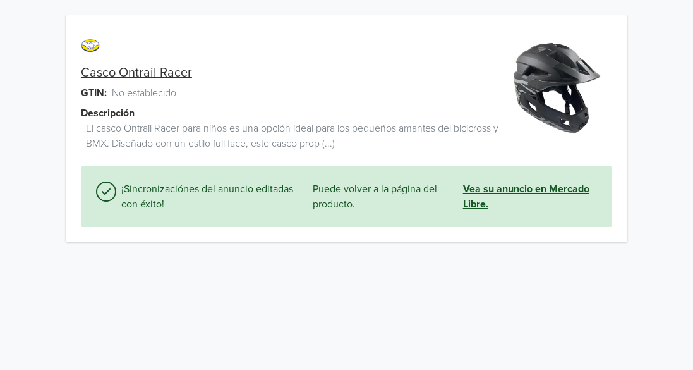
click at [475, 189] on link "Vea su anuncio en Mercado Libre." at bounding box center [530, 196] width 134 height 30
